Goal: Find specific page/section: Find specific page/section

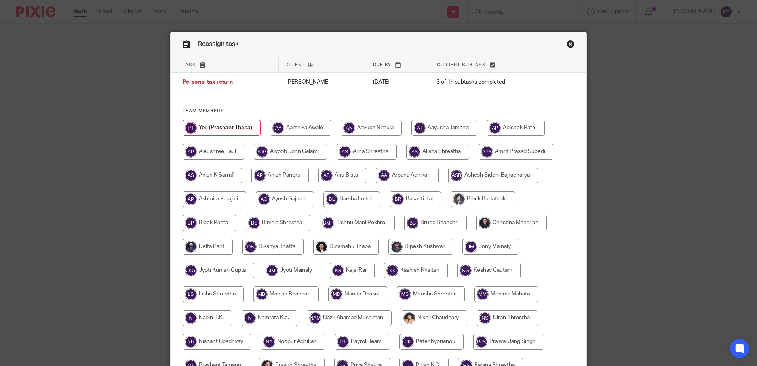
click at [569, 42] on link "Close this dialog window" at bounding box center [571, 45] width 8 height 11
click at [567, 46] on link "Close this dialog window" at bounding box center [571, 45] width 8 height 11
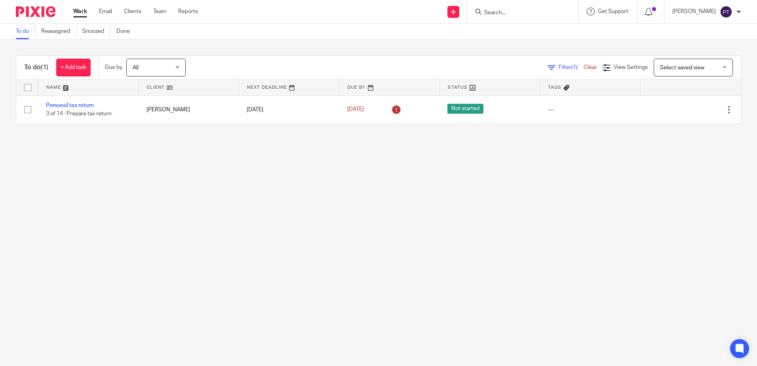
click at [551, 16] on input "Search" at bounding box center [519, 13] width 71 height 7
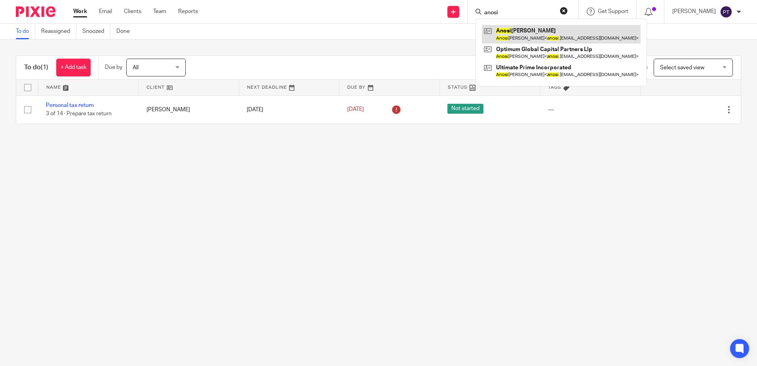
type input "anosi"
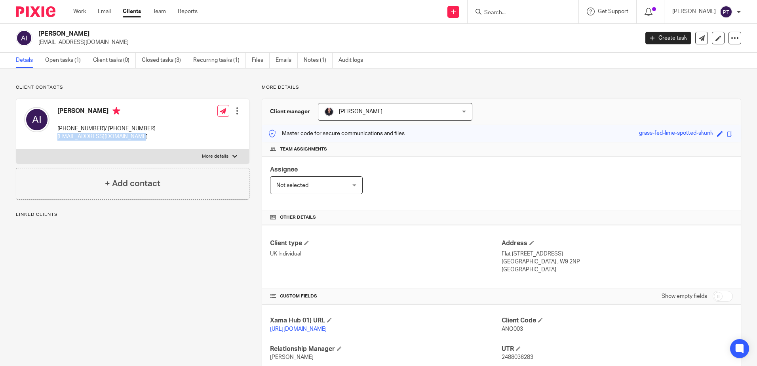
drag, startPoint x: 59, startPoint y: 136, endPoint x: 137, endPoint y: 141, distance: 78.6
click at [137, 141] on div "[PERSON_NAME] [PHONE_NUMBER]/ [PHONE_NUMBER] [EMAIL_ADDRESS][DOMAIN_NAME]" at bounding box center [90, 124] width 132 height 42
copy p "[EMAIL_ADDRESS][DOMAIN_NAME]"
click at [498, 15] on input "Search" at bounding box center [519, 13] width 71 height 7
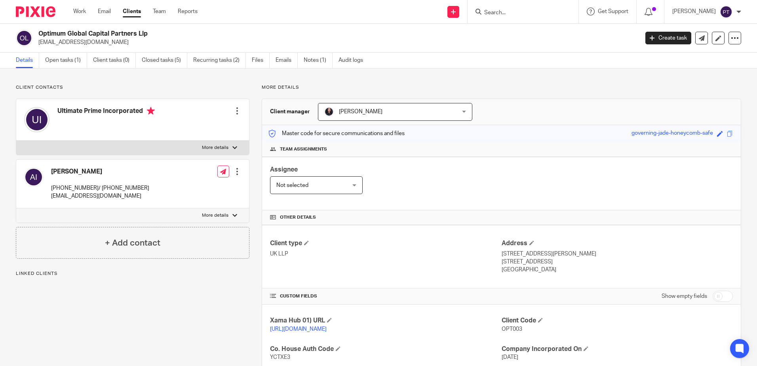
click at [58, 60] on link "Open tasks (1)" at bounding box center [66, 60] width 42 height 15
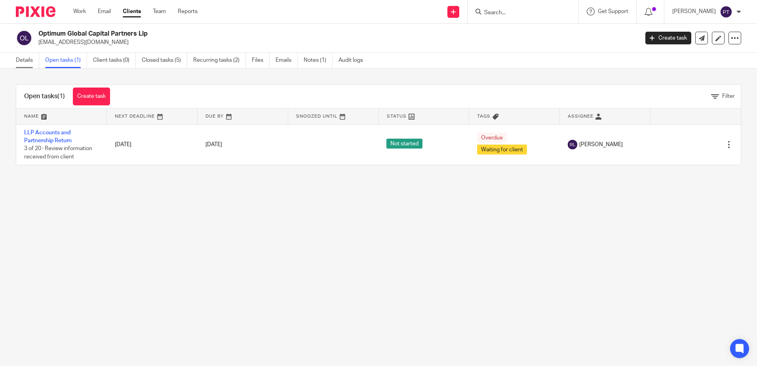
click at [27, 62] on link "Details" at bounding box center [27, 60] width 23 height 15
